Goal: Task Accomplishment & Management: Use online tool/utility

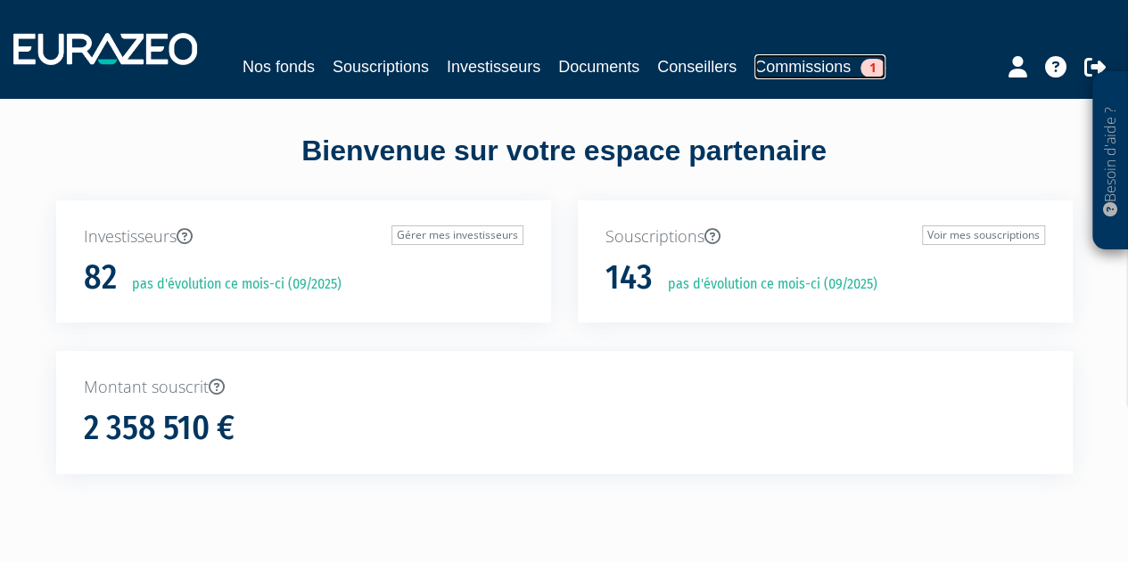
click at [804, 78] on link "Commissions 1" at bounding box center [819, 66] width 131 height 25
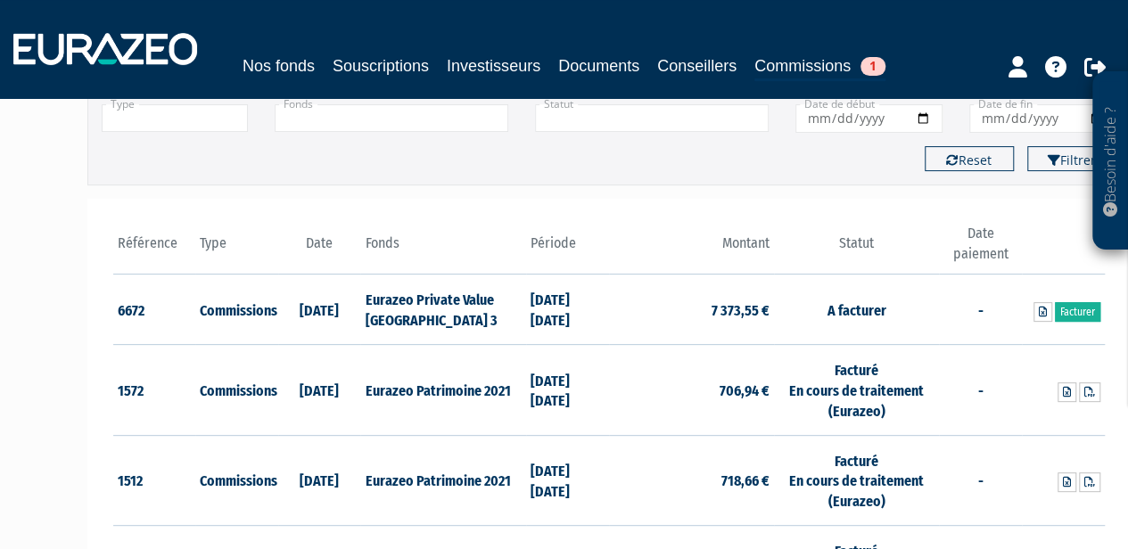
scroll to position [178, 0]
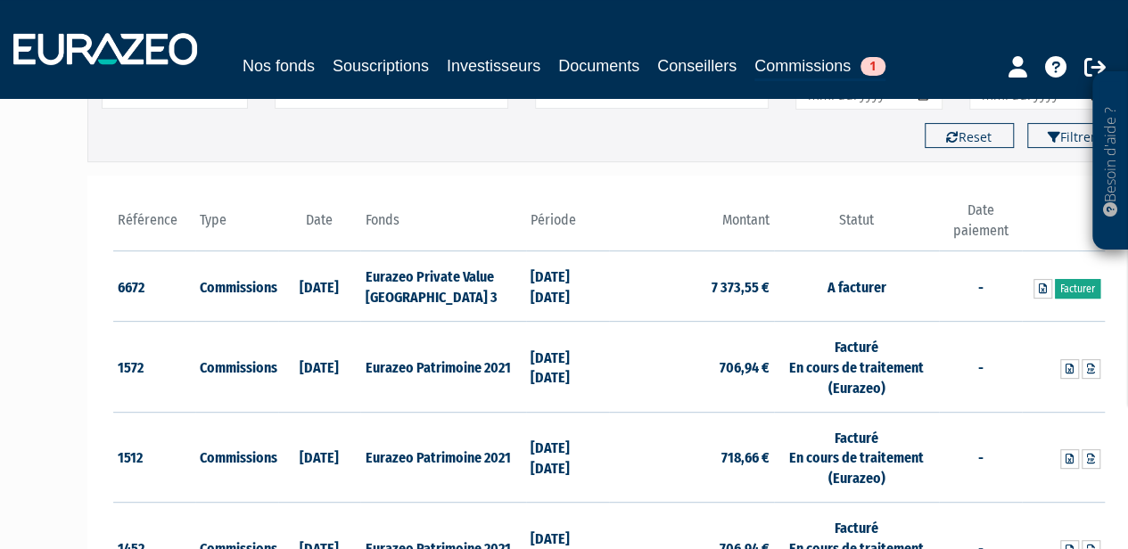
click at [1071, 290] on link "Facturer" at bounding box center [1076, 289] width 45 height 20
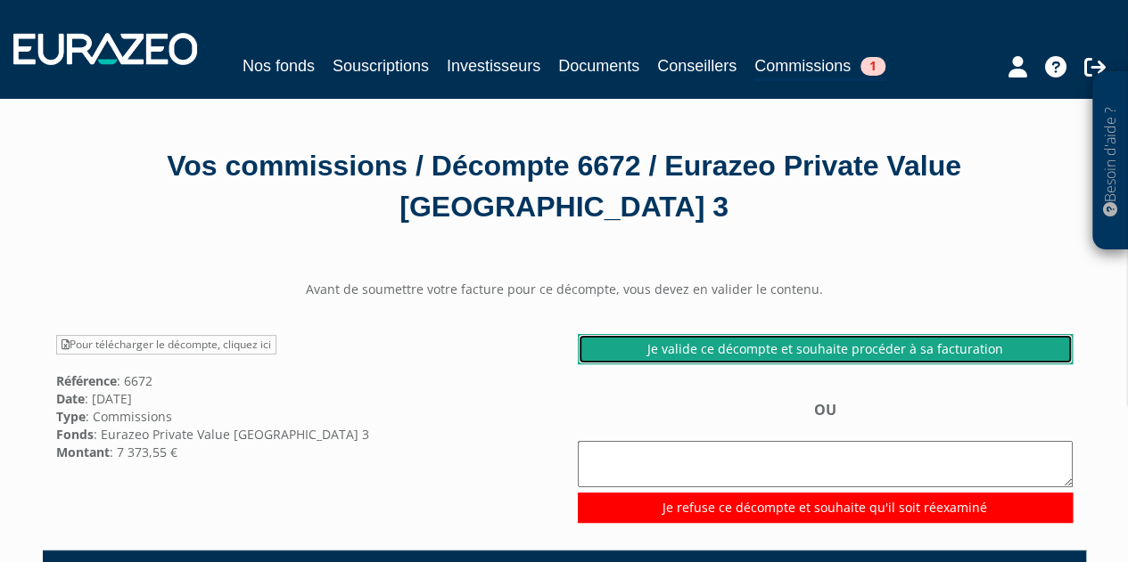
click at [759, 354] on link "Je valide ce décompte et souhaite procéder à sa facturation" at bounding box center [825, 349] width 495 height 30
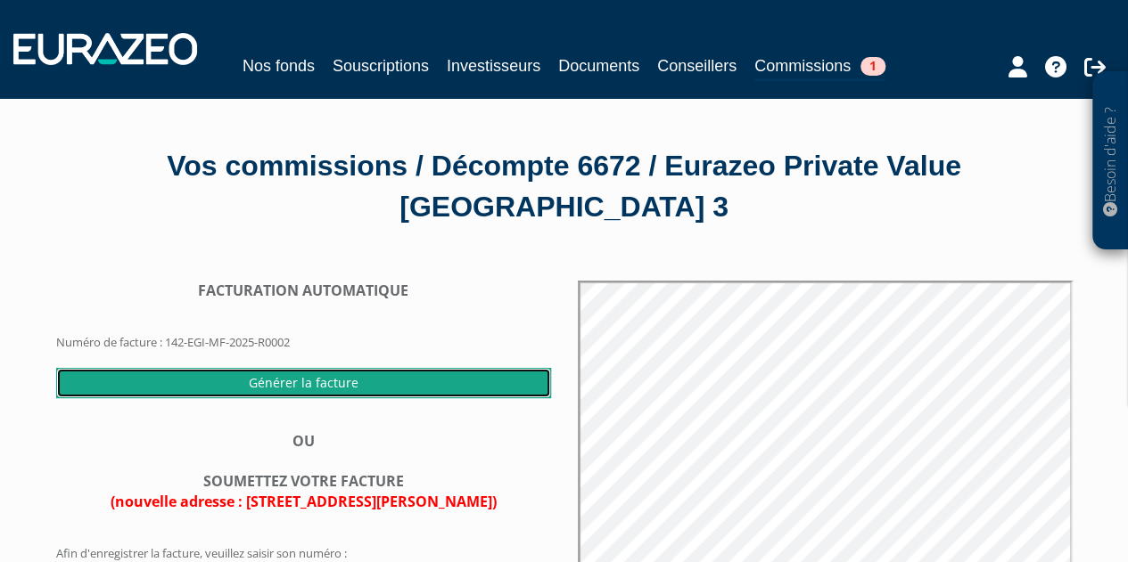
click at [337, 382] on input "Générer la facture" at bounding box center [303, 383] width 495 height 30
